Goal: Transaction & Acquisition: Purchase product/service

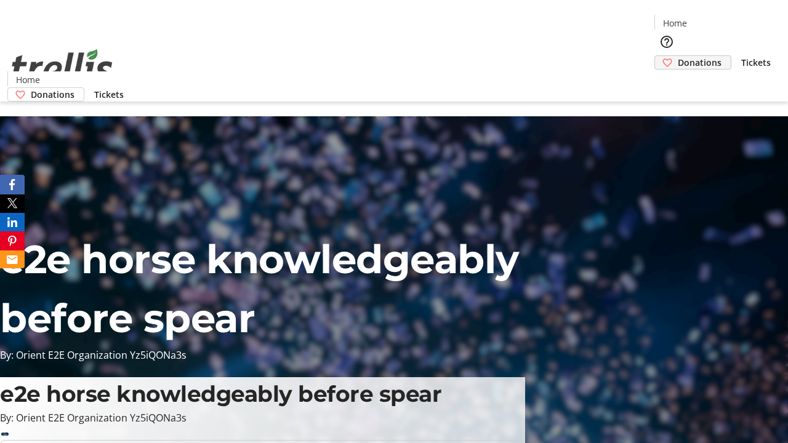
click at [678, 56] on span "Donations" at bounding box center [700, 62] width 44 height 13
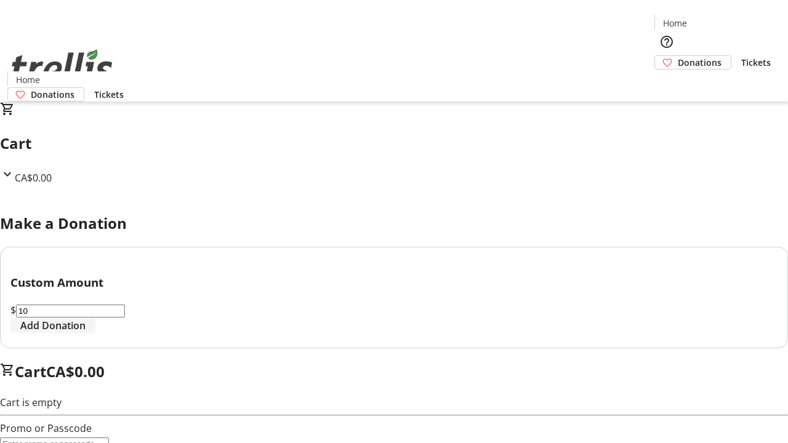
click at [86, 333] on span "Add Donation" at bounding box center [52, 325] width 65 height 15
select select "CA"
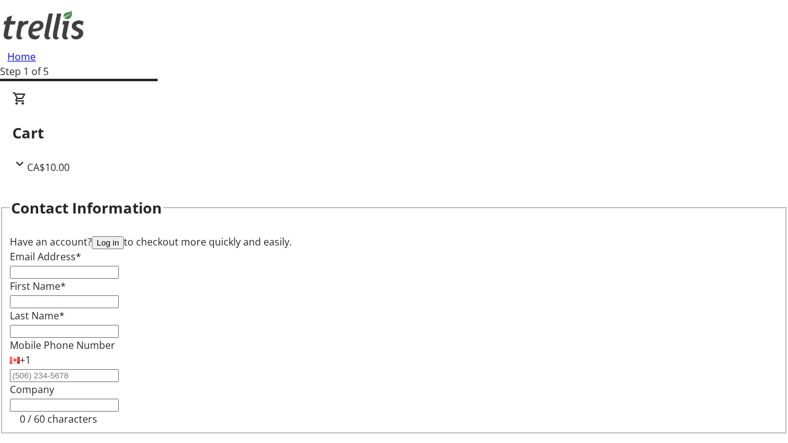
click at [124, 236] on button "Log in" at bounding box center [108, 242] width 32 height 13
